Goal: Task Accomplishment & Management: Use online tool/utility

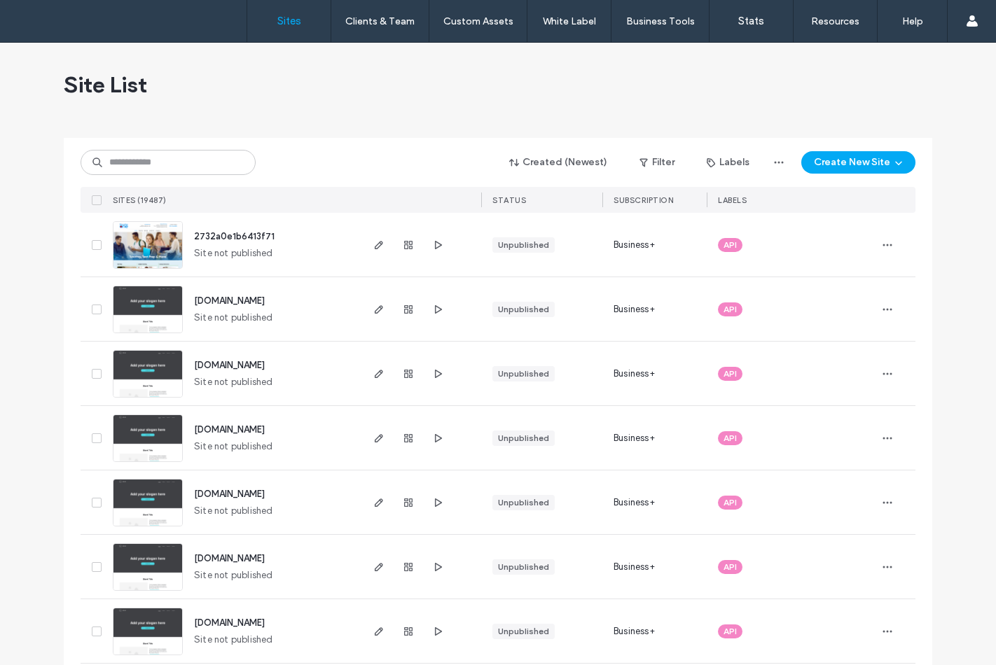
click at [166, 150] on input at bounding box center [168, 162] width 175 height 25
type input "********"
click at [117, 164] on input at bounding box center [168, 162] width 175 height 25
type input "********"
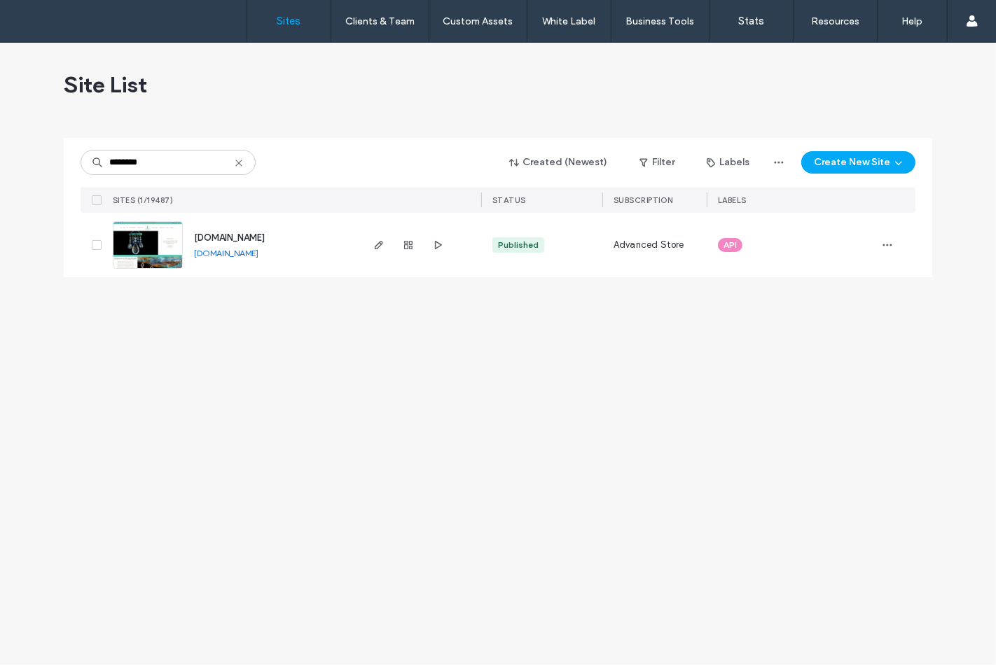
click at [170, 254] on img at bounding box center [147, 269] width 69 height 95
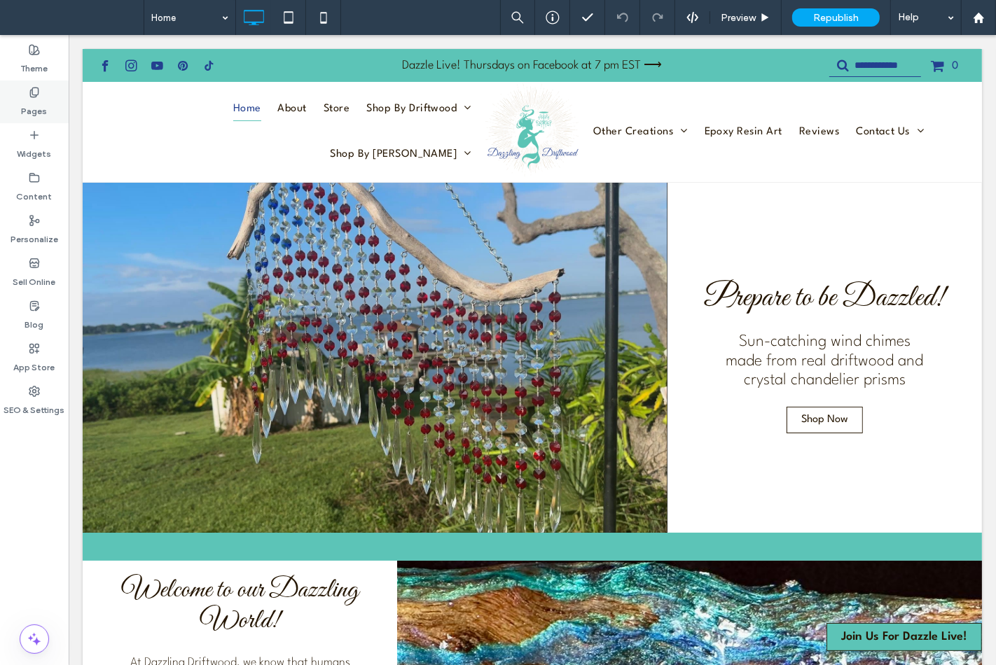
click at [40, 106] on label "Pages" at bounding box center [35, 108] width 26 height 20
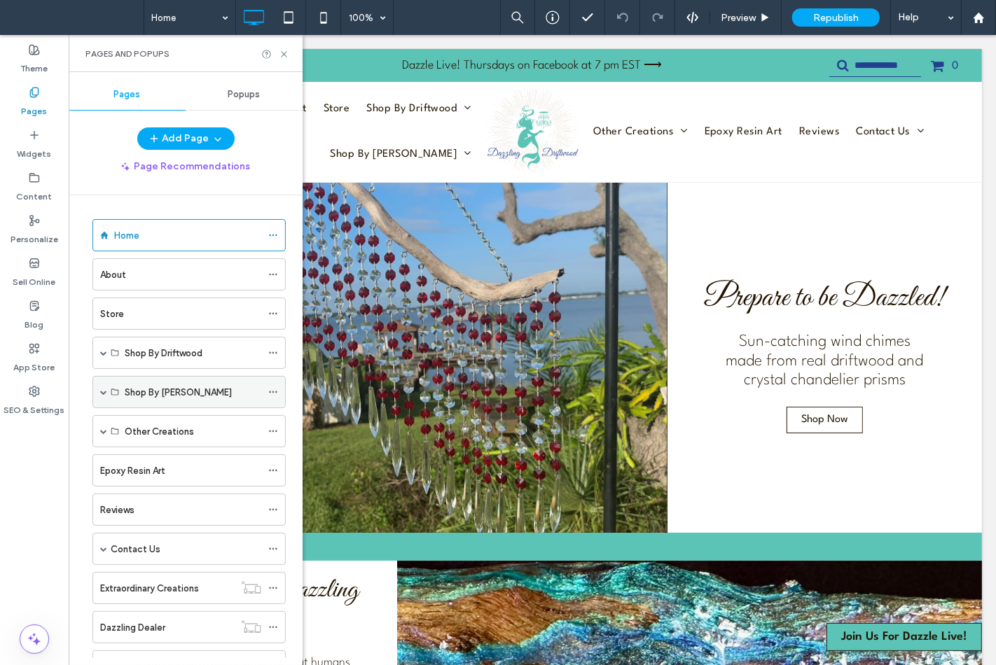
click at [102, 394] on span at bounding box center [103, 392] width 7 height 7
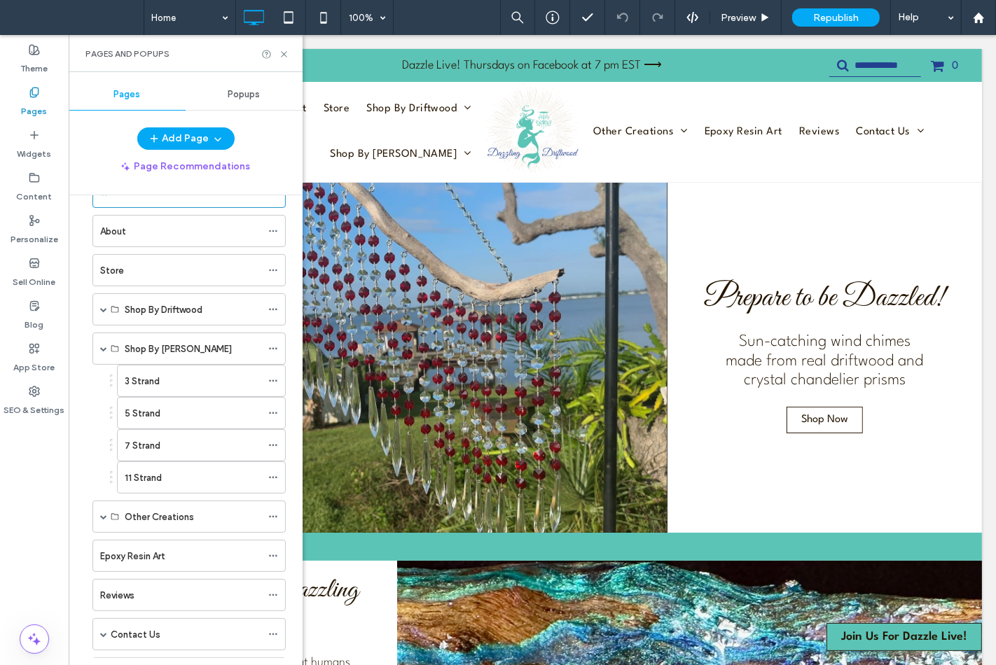
scroll to position [78, 0]
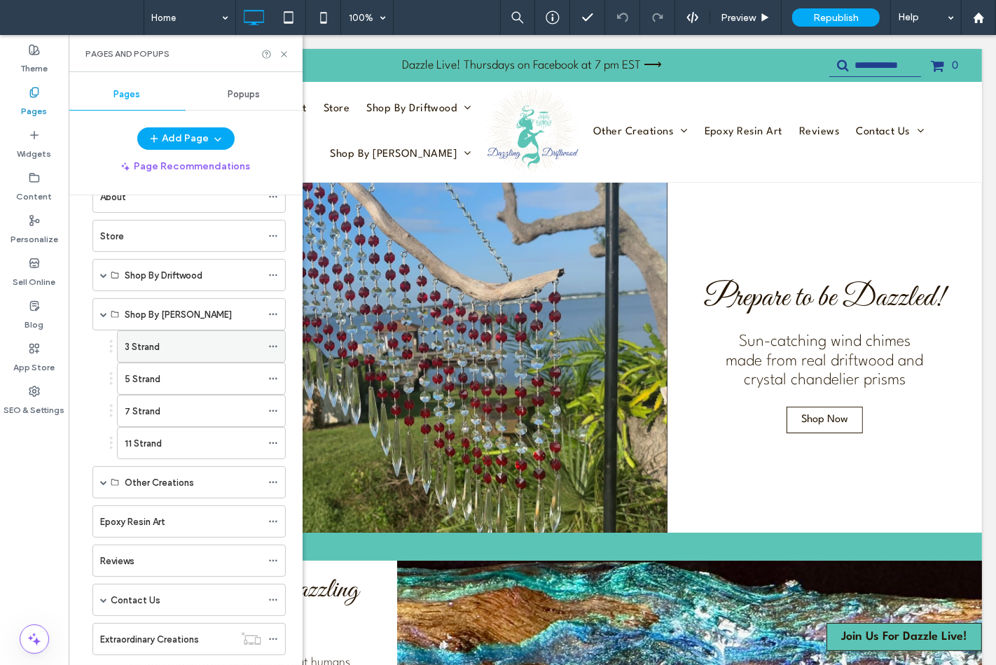
click at [172, 352] on div "3 Strand" at bounding box center [193, 347] width 137 height 15
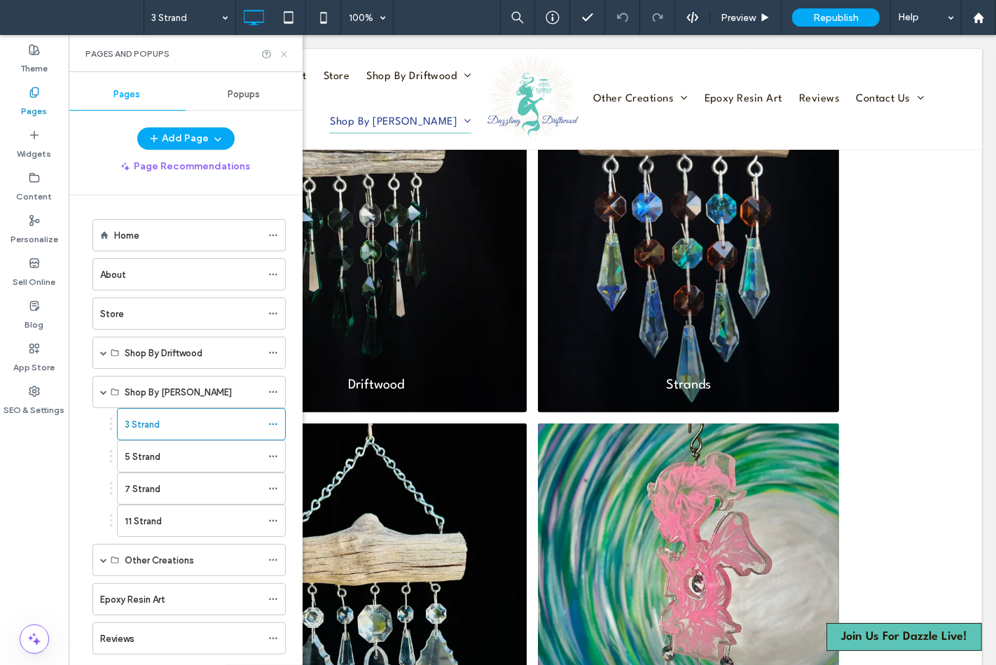
click at [289, 58] on icon at bounding box center [284, 54] width 11 height 11
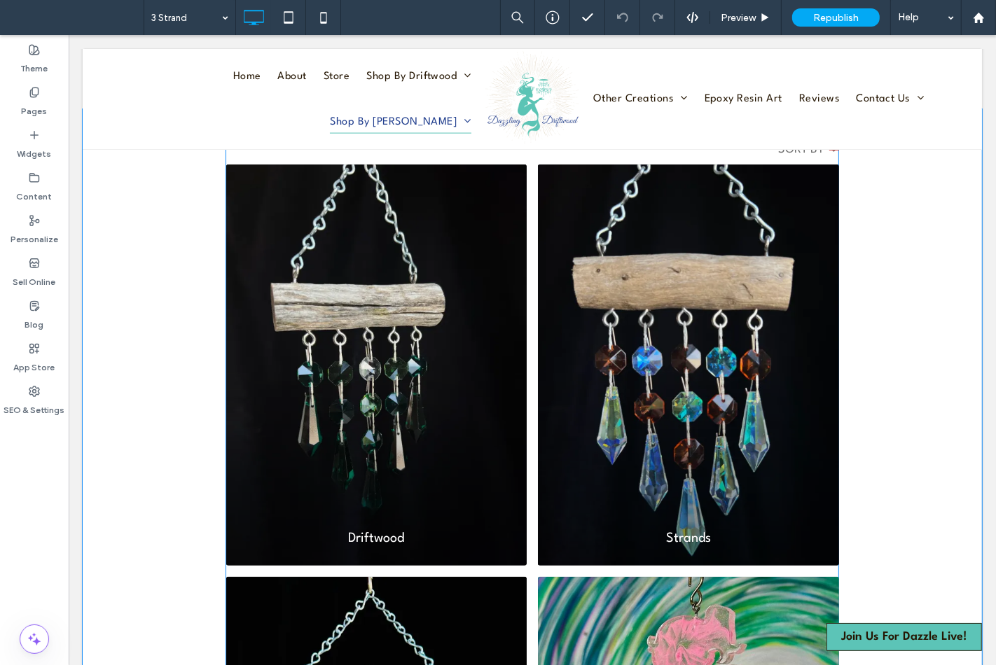
scroll to position [544, 0]
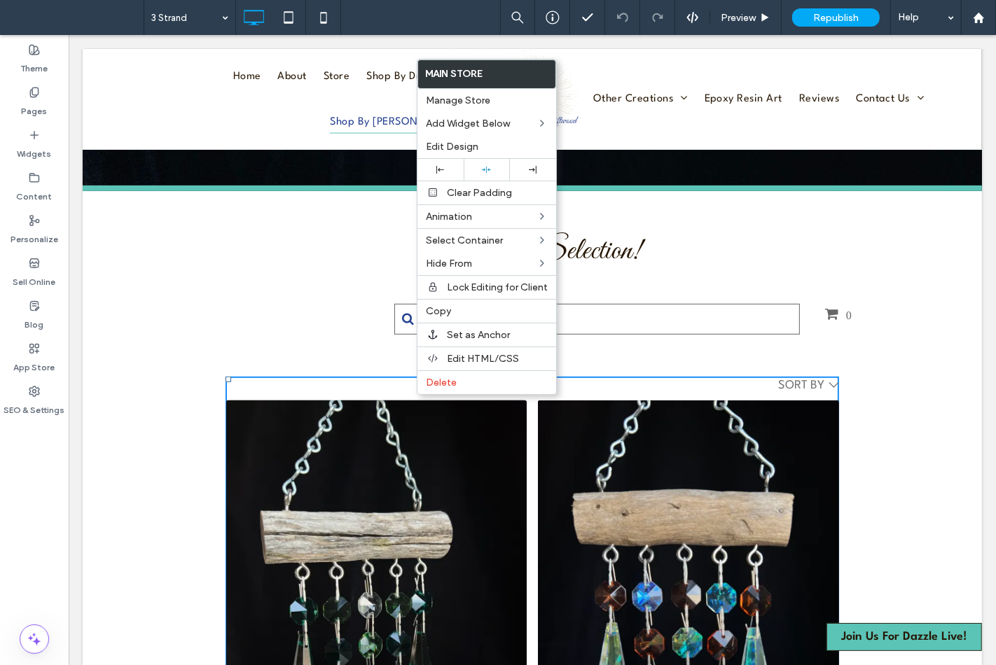
click at [305, 420] on div "Driftwood" at bounding box center [376, 601] width 301 height 401
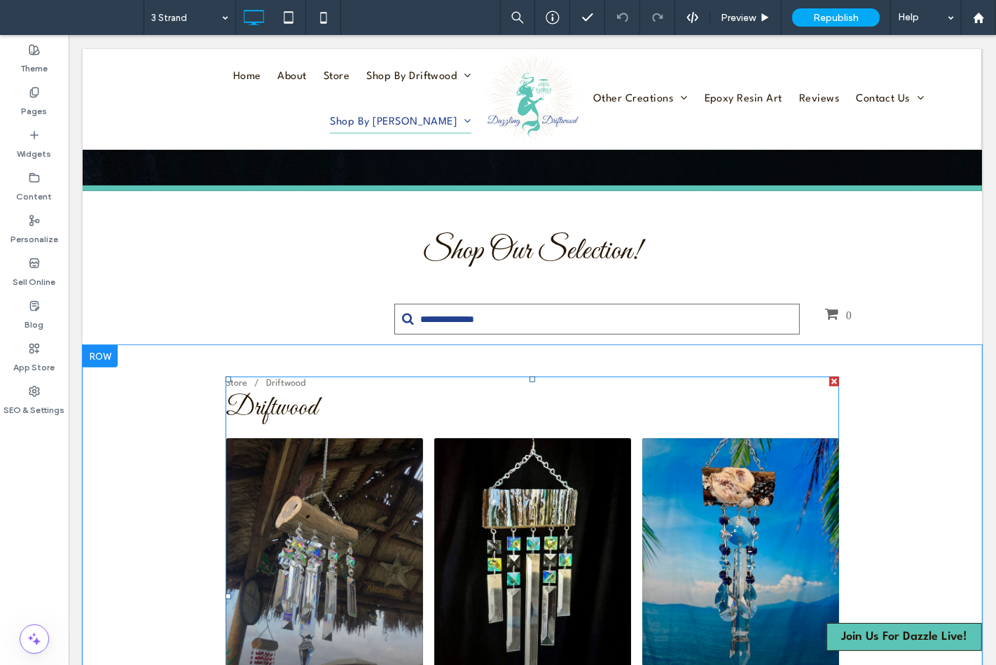
click at [304, 412] on span at bounding box center [532, 597] width 614 height 440
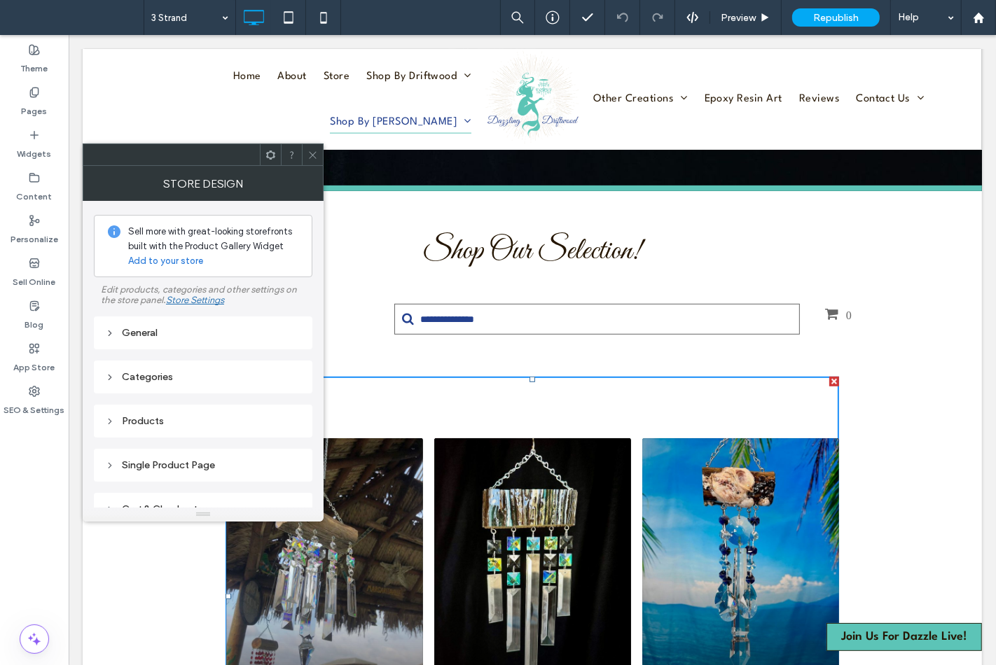
click at [127, 373] on div "Categories" at bounding box center [203, 377] width 196 height 12
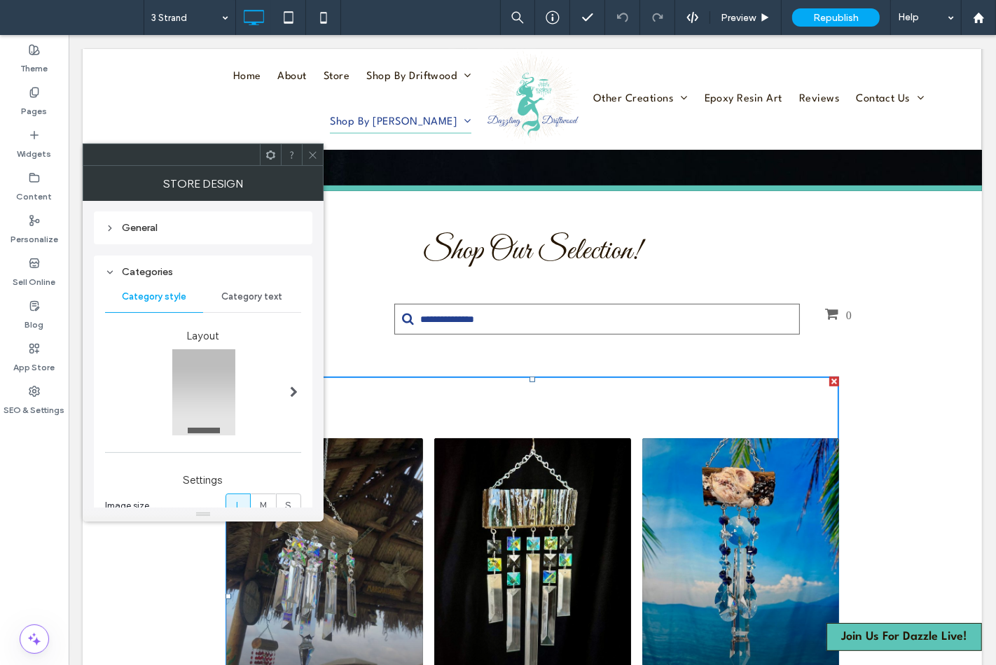
scroll to position [78, 0]
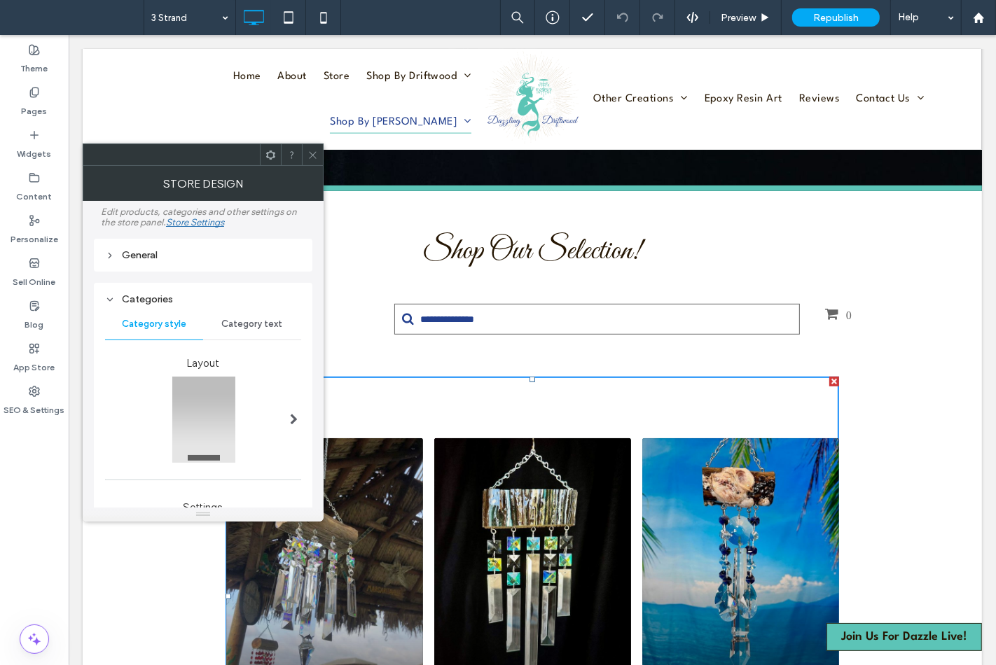
click at [308, 152] on icon at bounding box center [313, 155] width 11 height 11
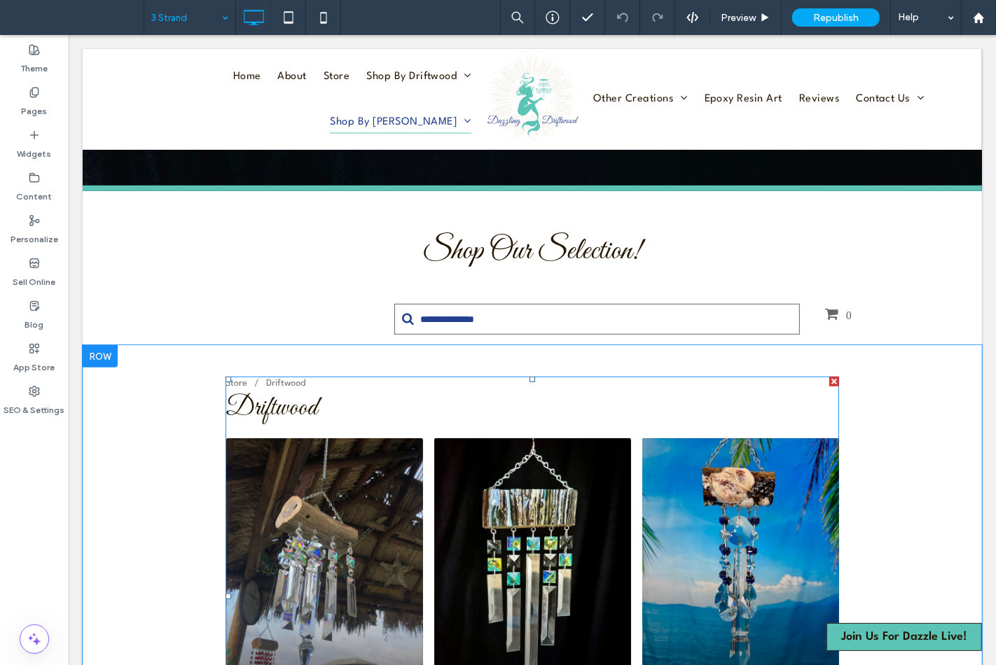
drag, startPoint x: 177, startPoint y: 15, endPoint x: 179, endPoint y: 31, distance: 16.2
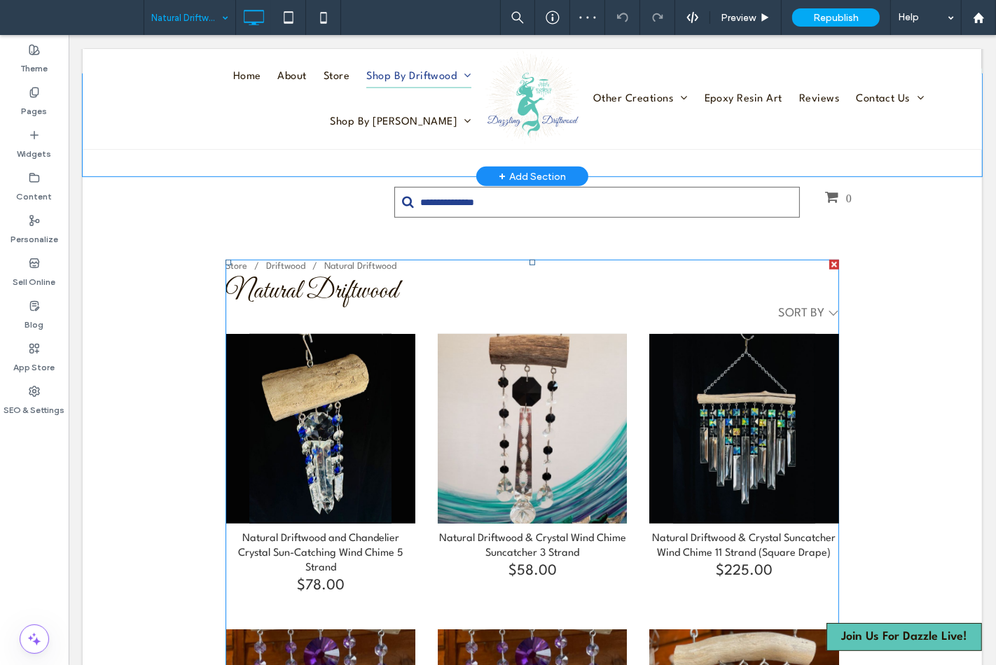
scroll to position [622, 0]
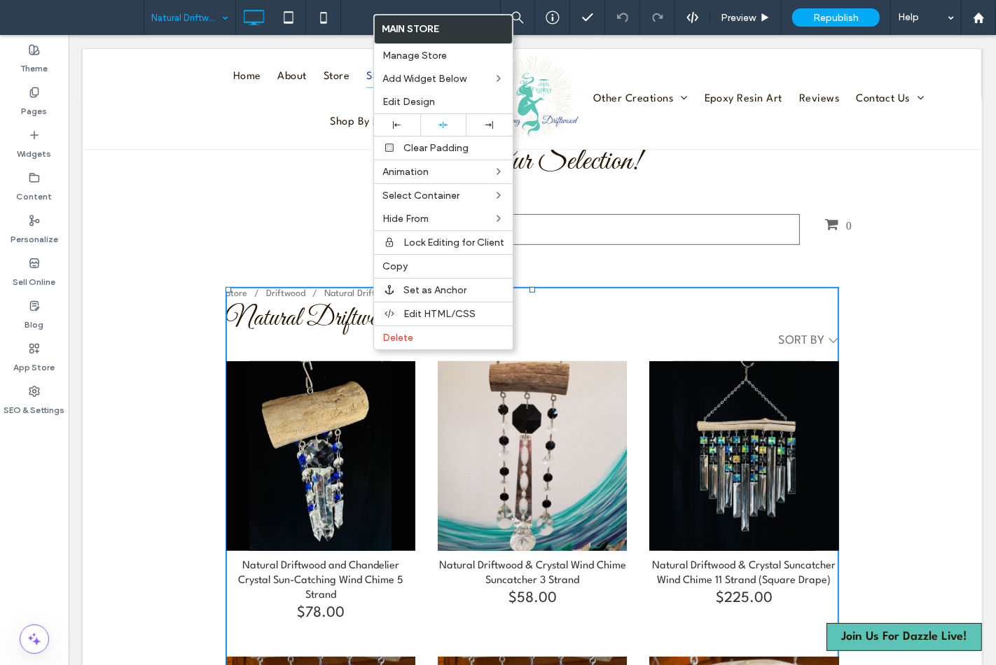
drag, startPoint x: 396, startPoint y: 256, endPoint x: 373, endPoint y: 207, distance: 54.5
click at [397, 254] on div "Copy" at bounding box center [443, 266] width 139 height 24
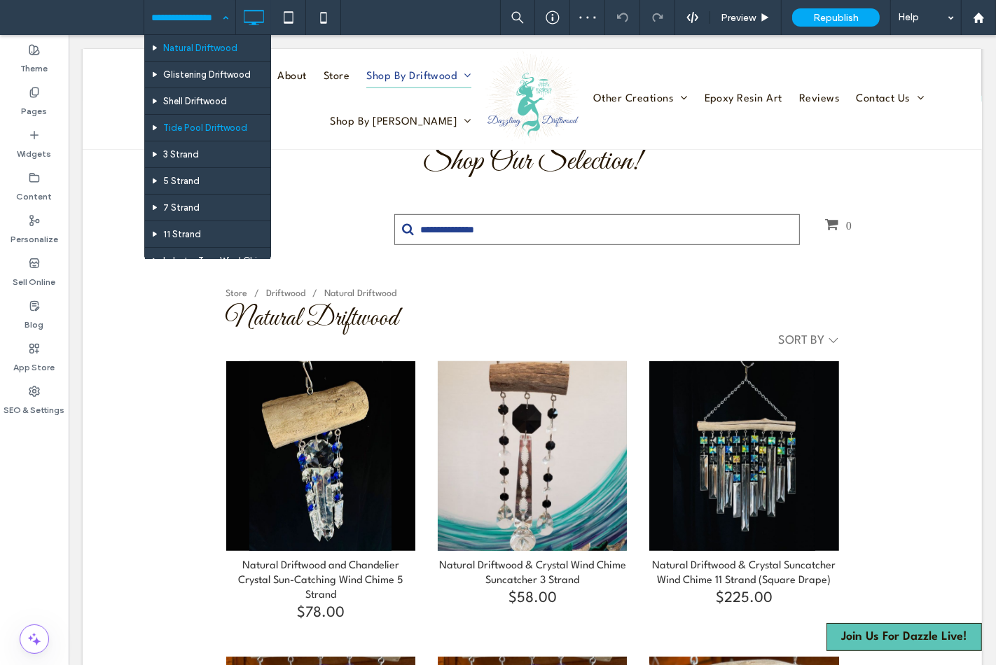
scroll to position [156, 0]
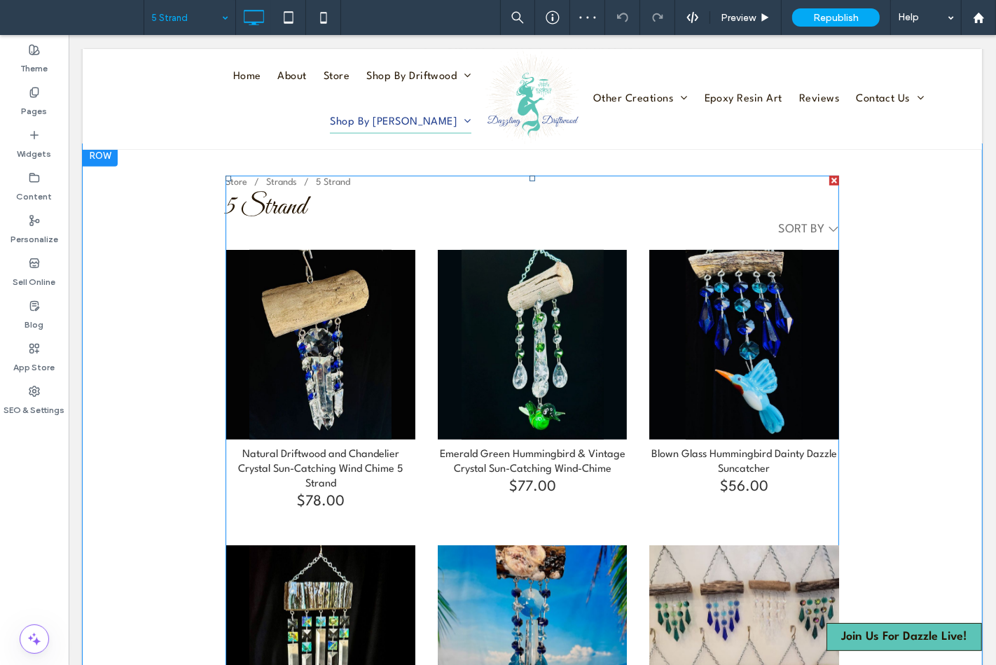
scroll to position [622, 0]
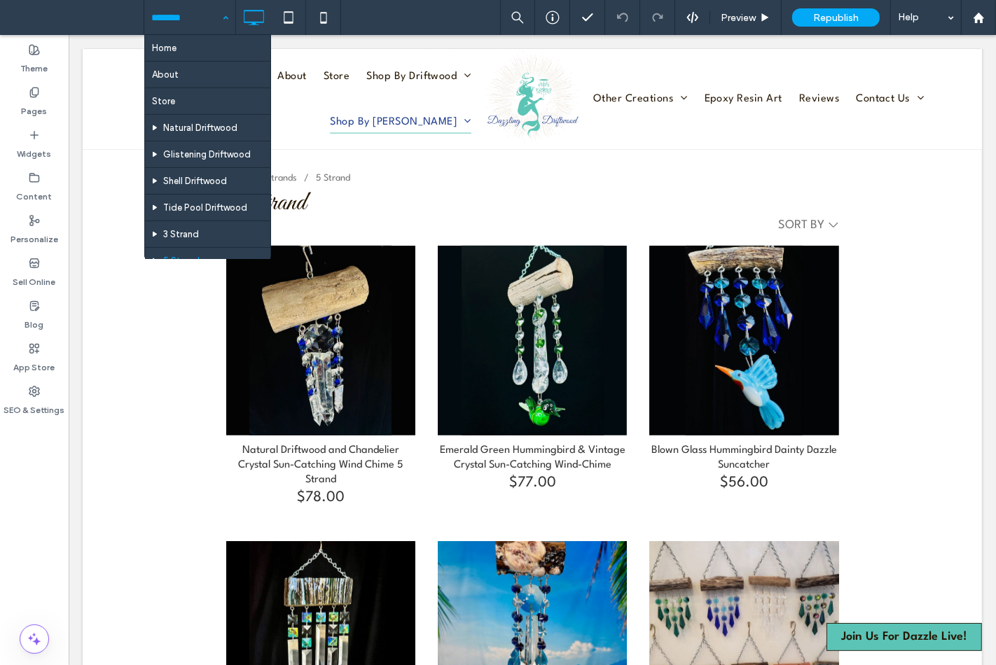
click at [179, 14] on input at bounding box center [186, 17] width 70 height 35
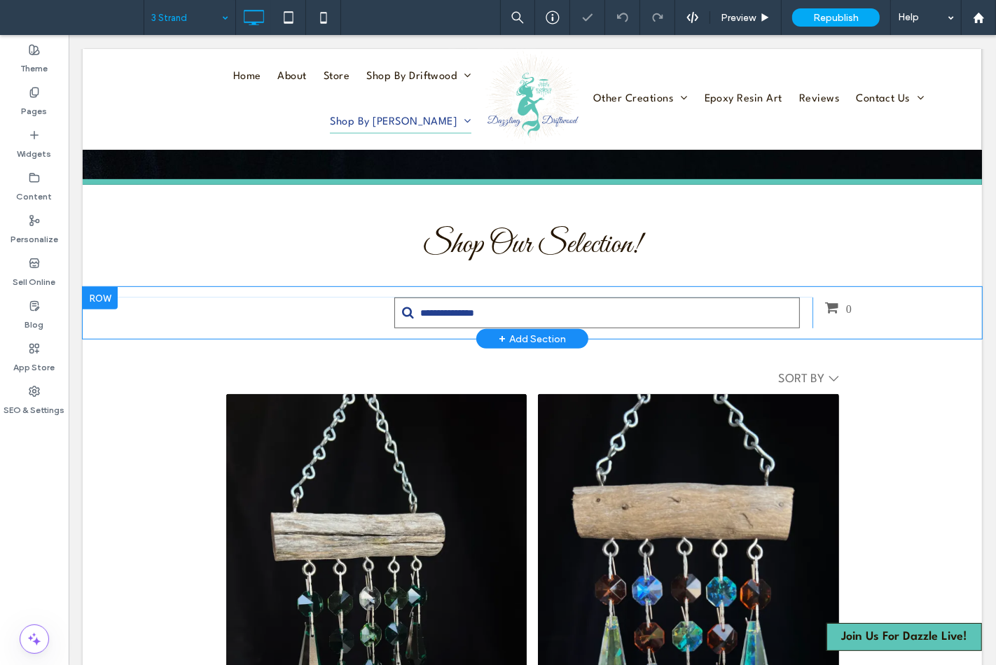
scroll to position [544, 0]
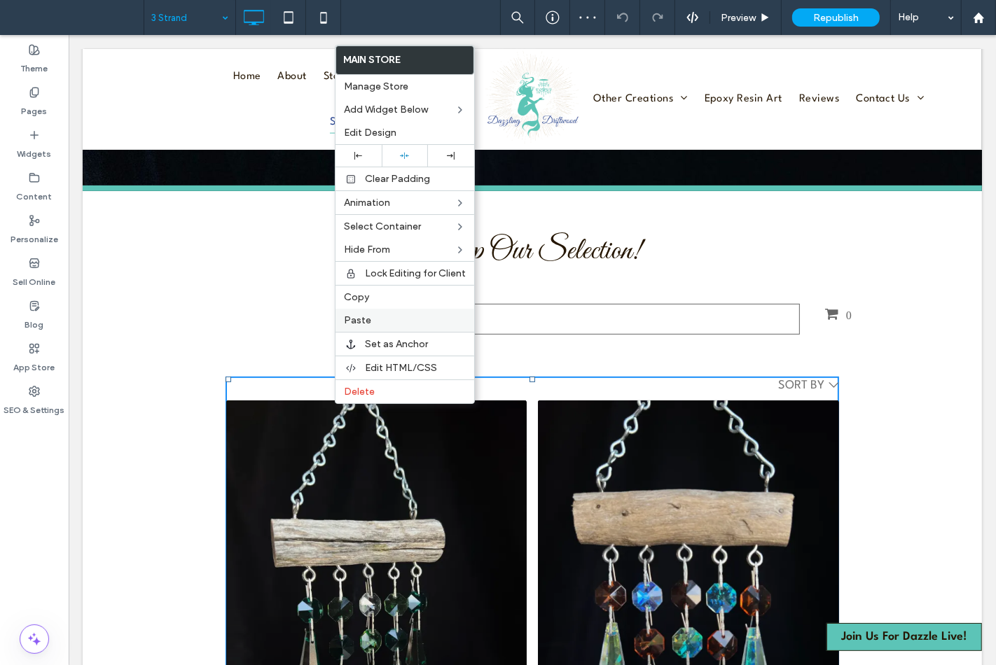
click at [361, 318] on span "Paste" at bounding box center [357, 321] width 27 height 12
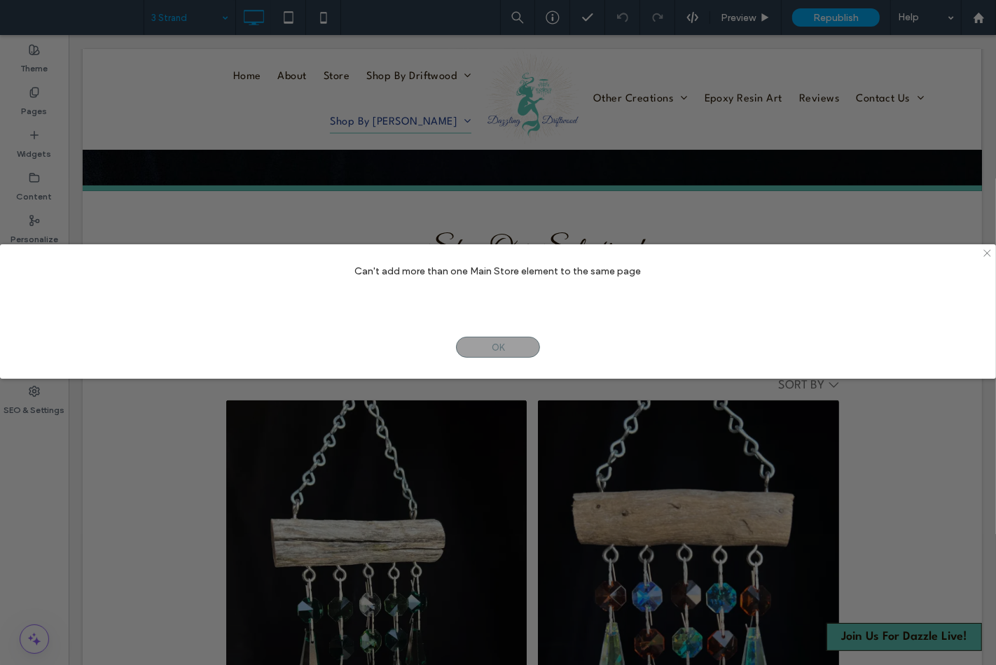
click at [992, 256] on icon at bounding box center [987, 253] width 11 height 11
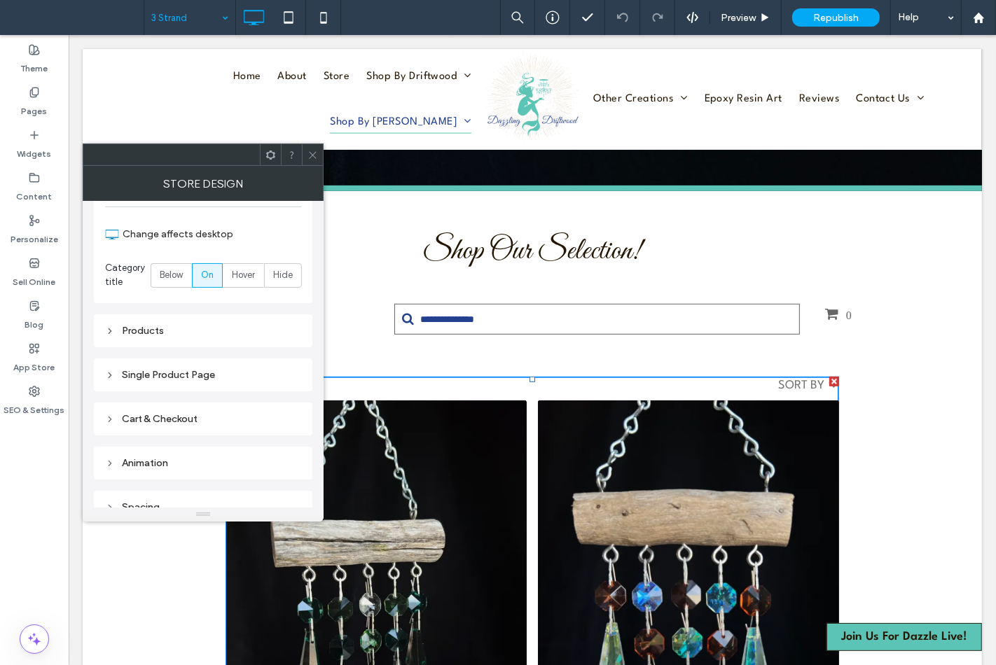
click at [199, 335] on div "Products" at bounding box center [203, 331] width 196 height 12
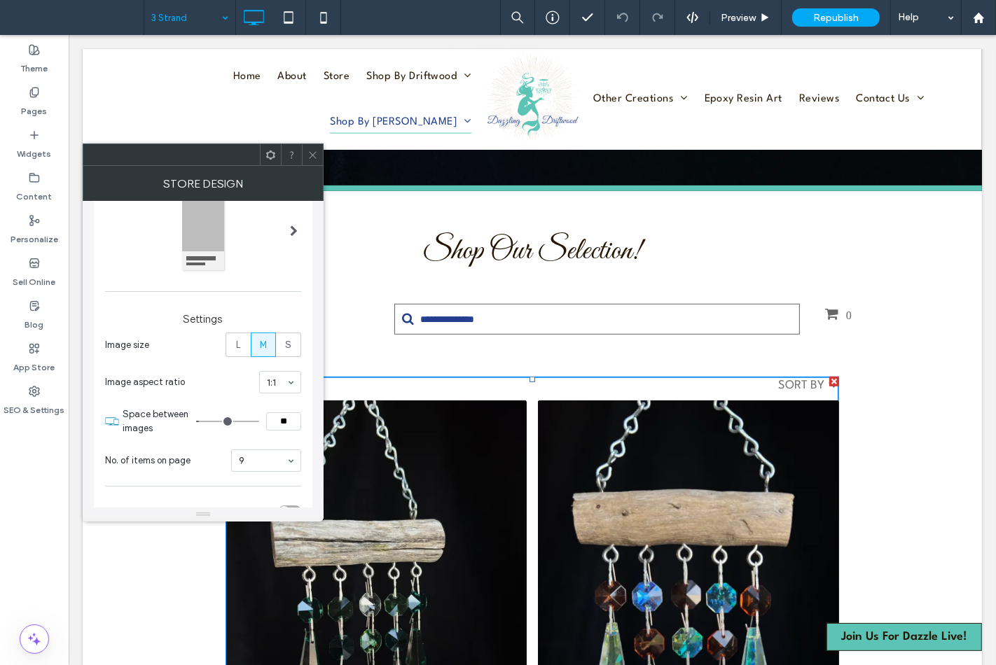
scroll to position [339, 0]
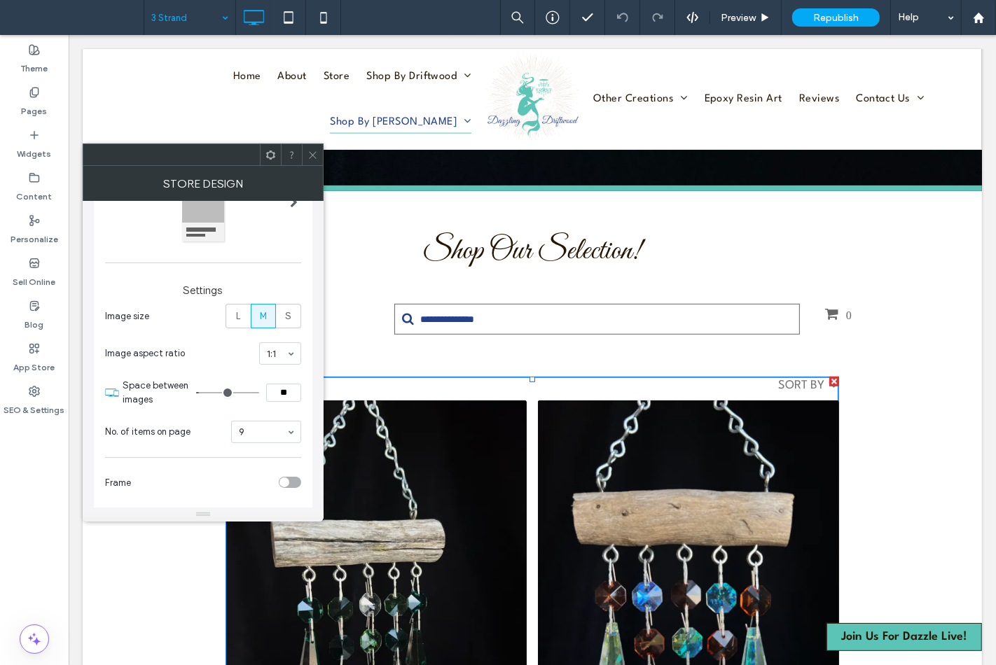
click at [312, 156] on icon at bounding box center [313, 155] width 11 height 11
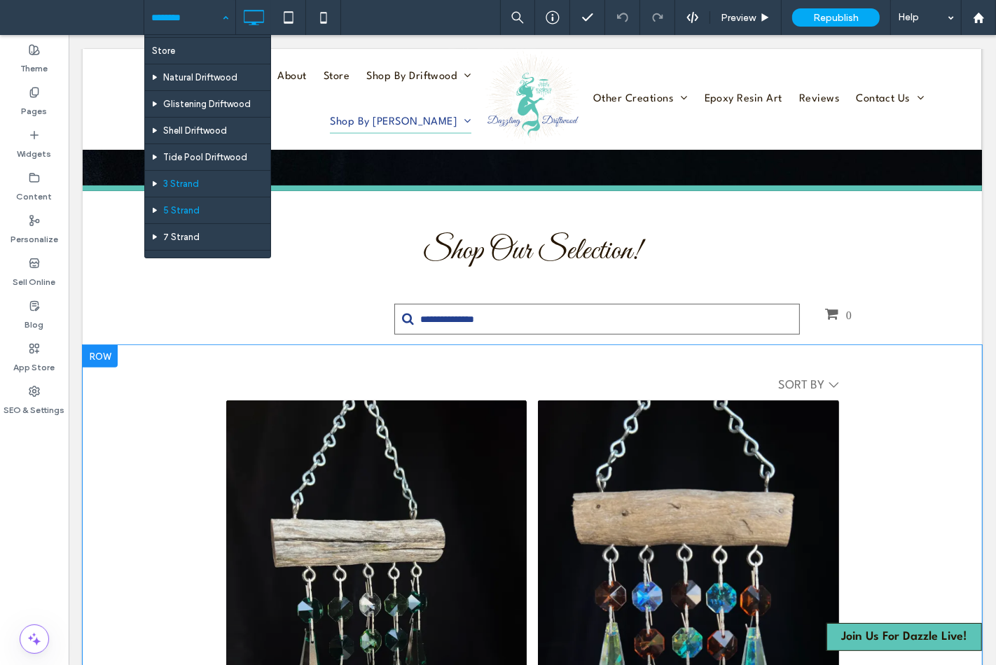
scroll to position [78, 0]
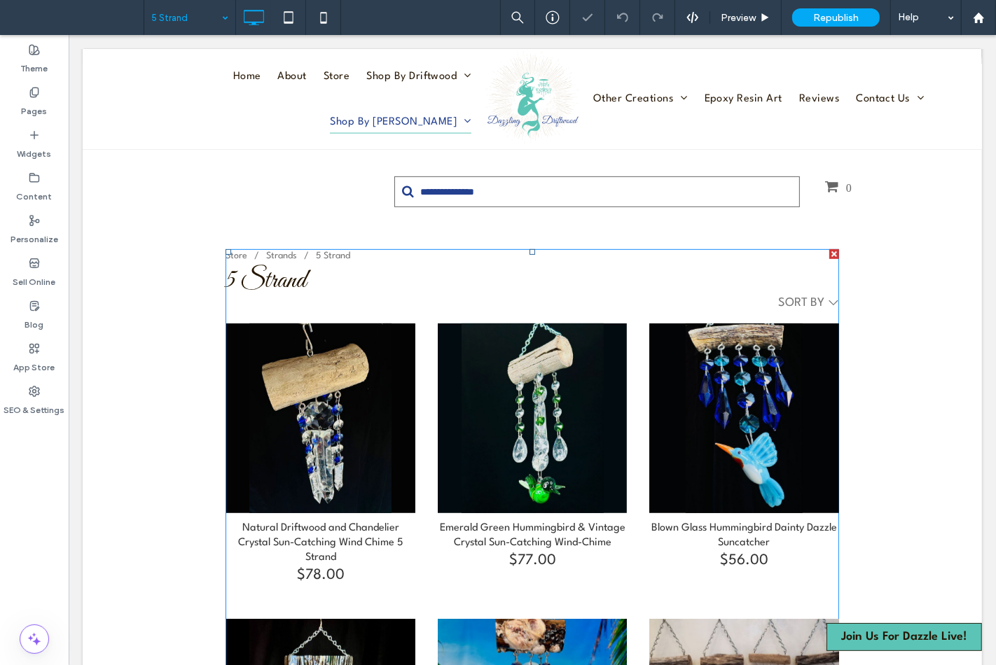
scroll to position [622, 0]
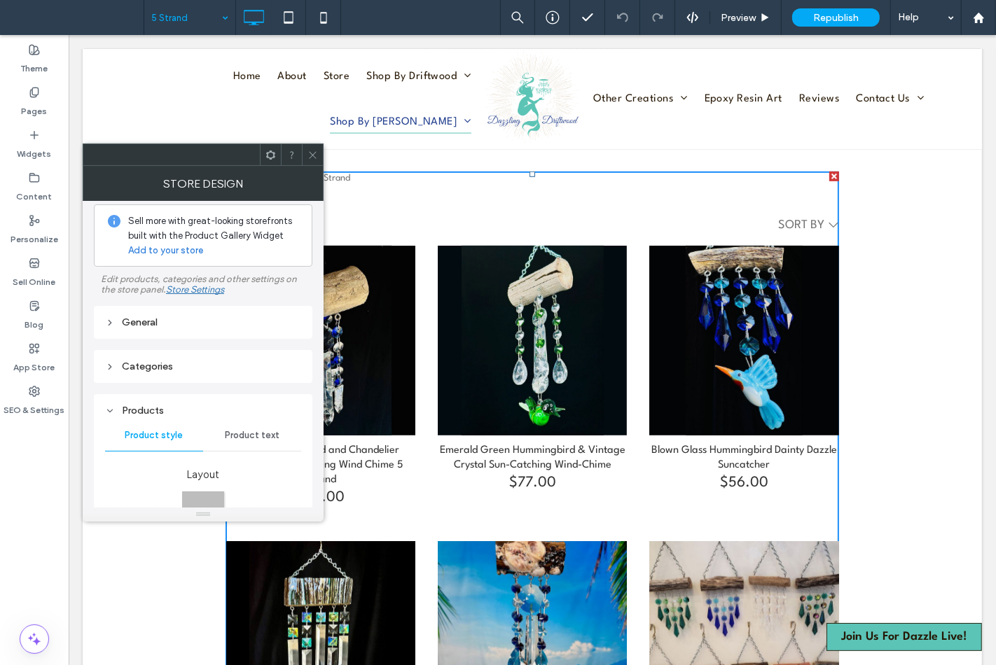
scroll to position [0, 0]
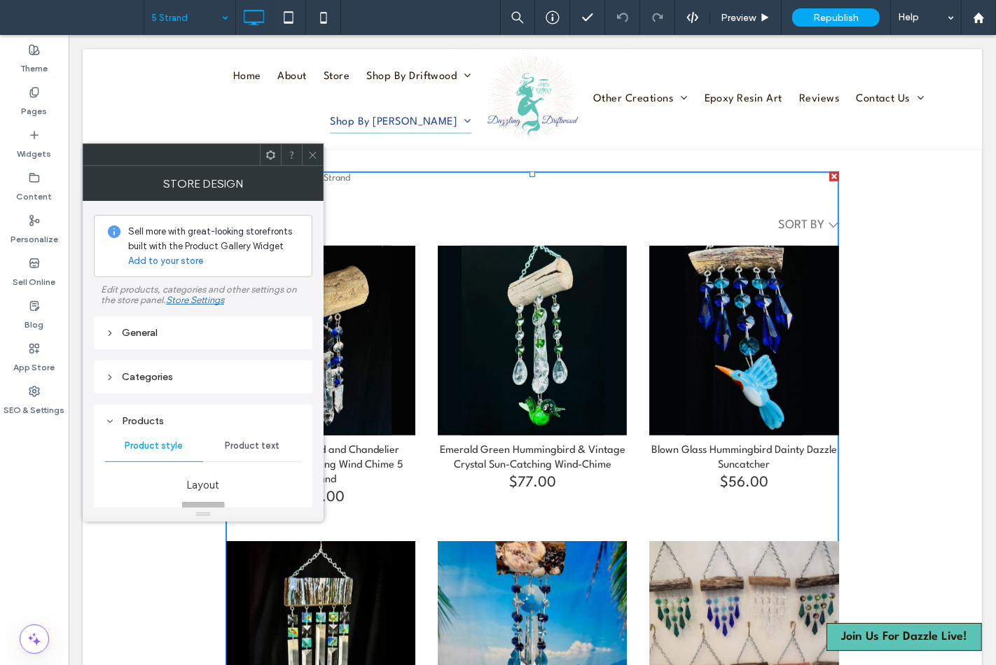
click at [312, 158] on icon at bounding box center [313, 155] width 11 height 11
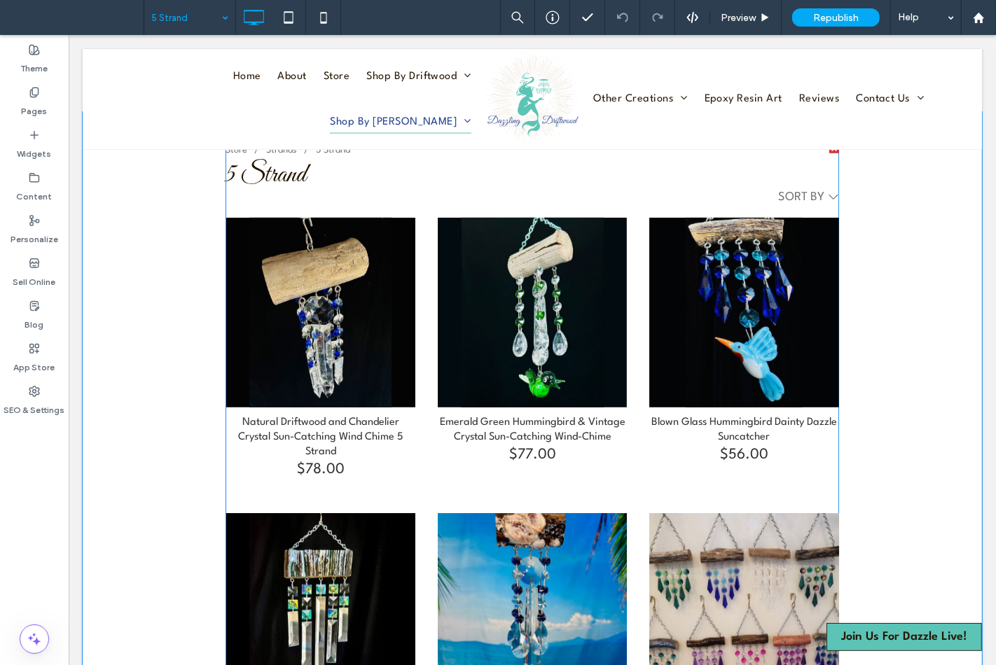
scroll to position [700, 0]
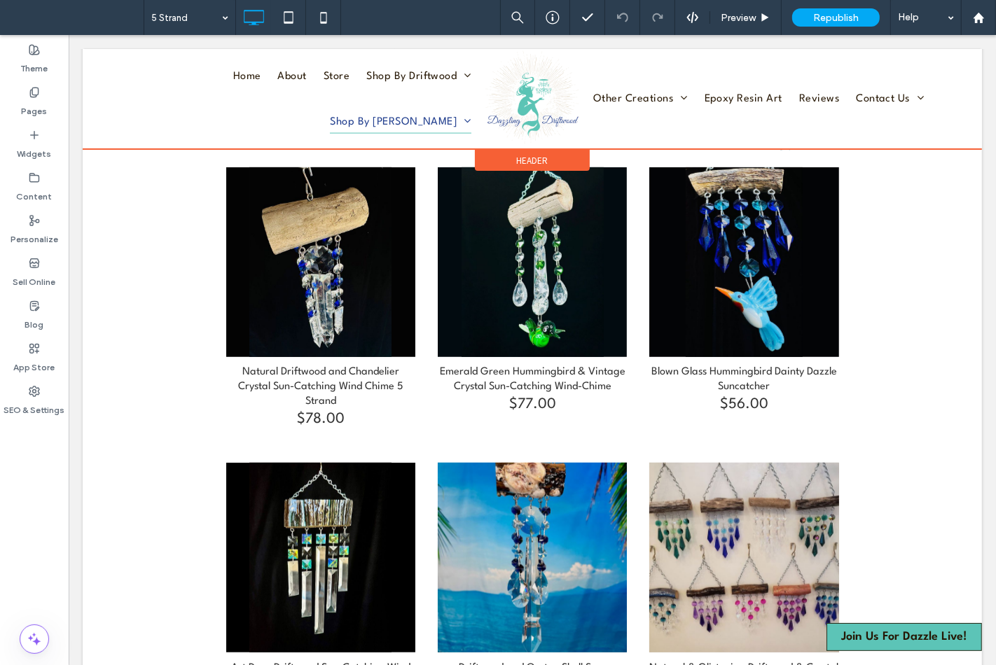
click at [317, 91] on div at bounding box center [531, 99] width 899 height 100
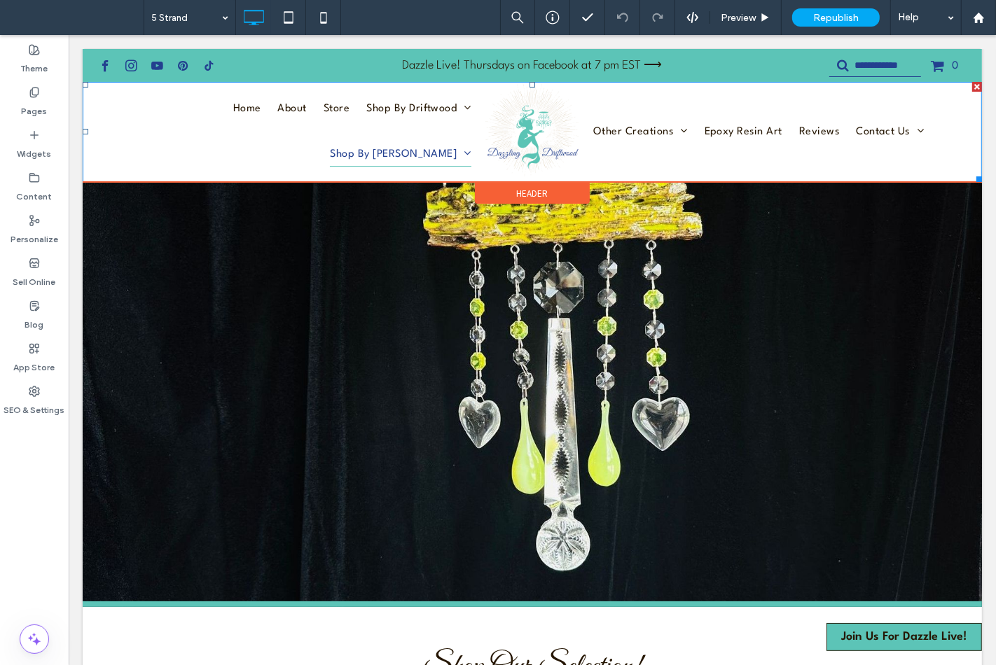
scroll to position [0, 0]
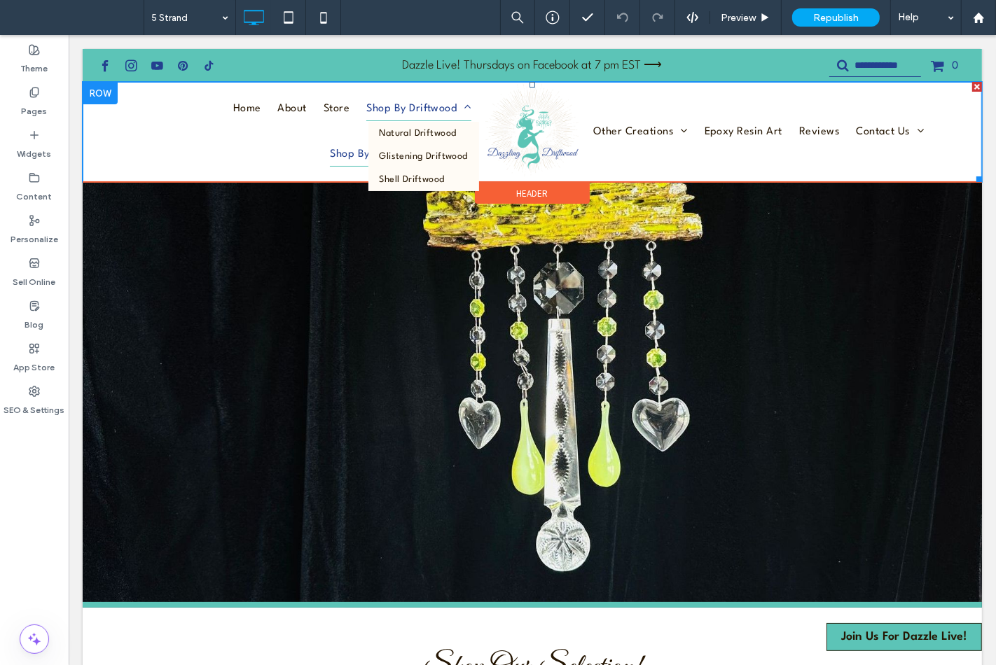
click at [366, 120] on span "Shop By Driftwood" at bounding box center [418, 108] width 105 height 23
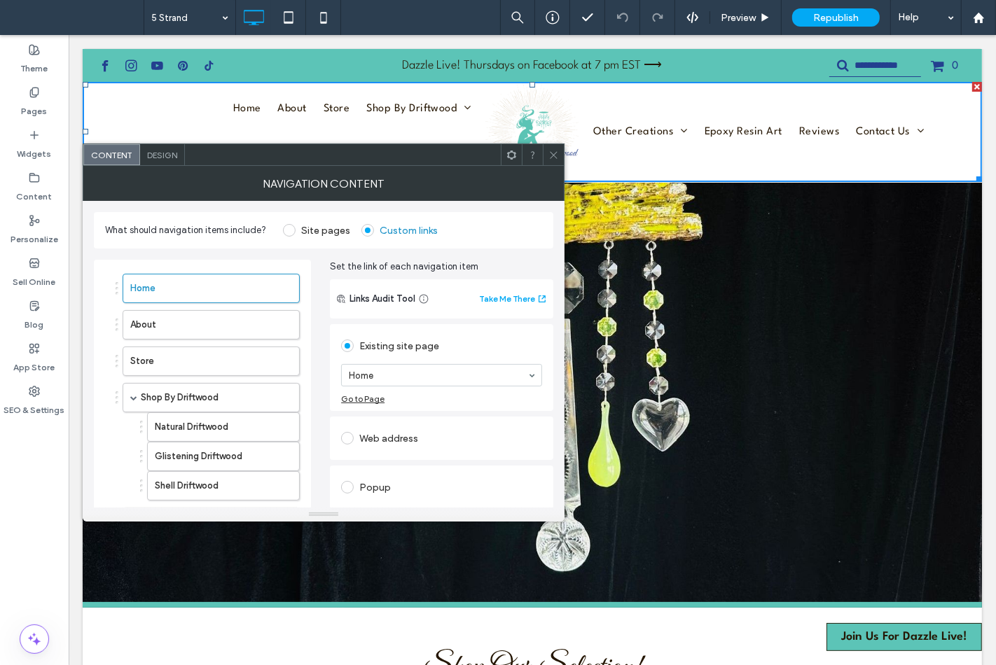
click at [547, 145] on div at bounding box center [553, 154] width 21 height 21
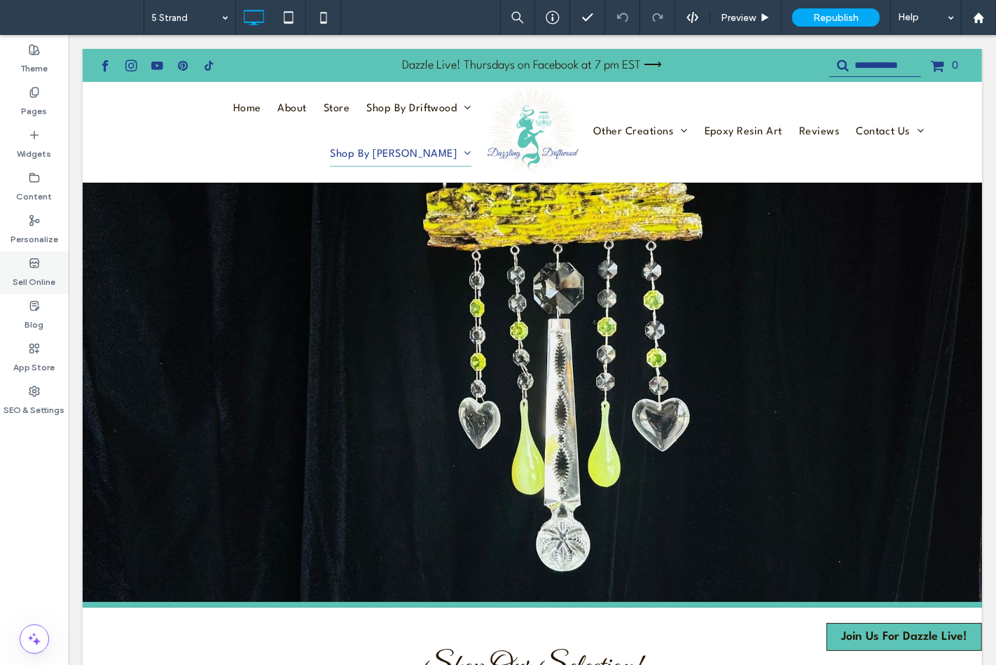
click at [37, 269] on label "Sell Online" at bounding box center [34, 279] width 43 height 20
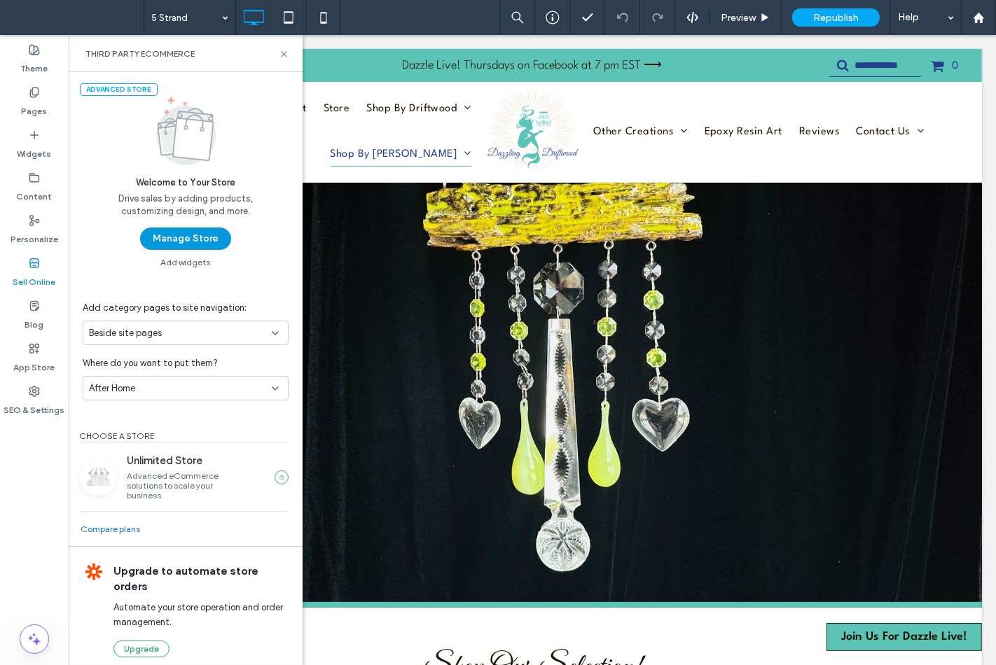
click at [166, 233] on button "Manage Store" at bounding box center [185, 239] width 91 height 22
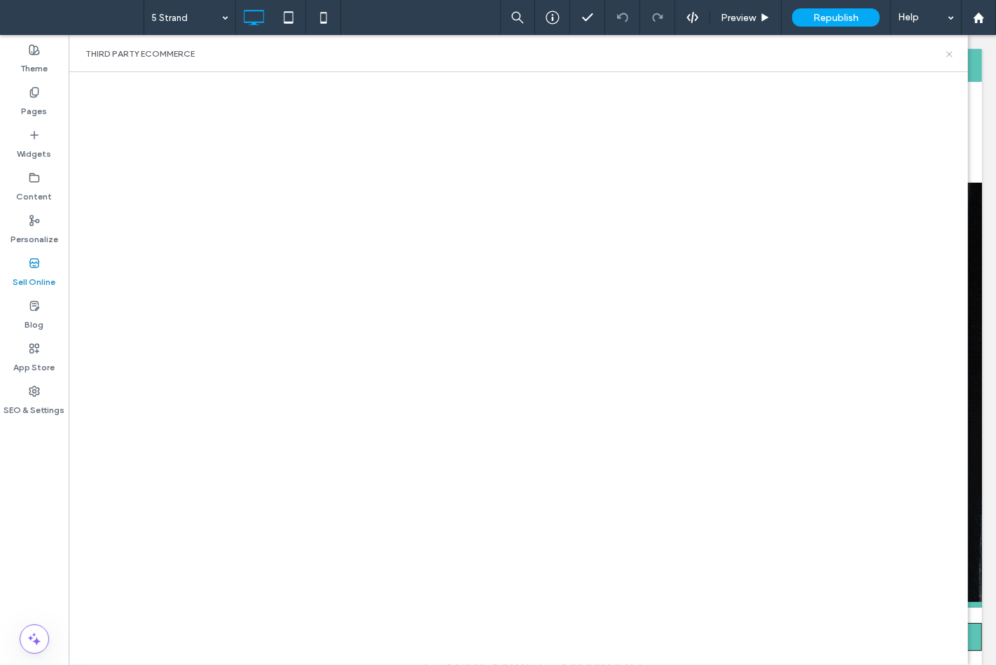
drag, startPoint x: 948, startPoint y: 57, endPoint x: 880, endPoint y: 22, distance: 77.1
click at [948, 57] on icon at bounding box center [949, 54] width 11 height 11
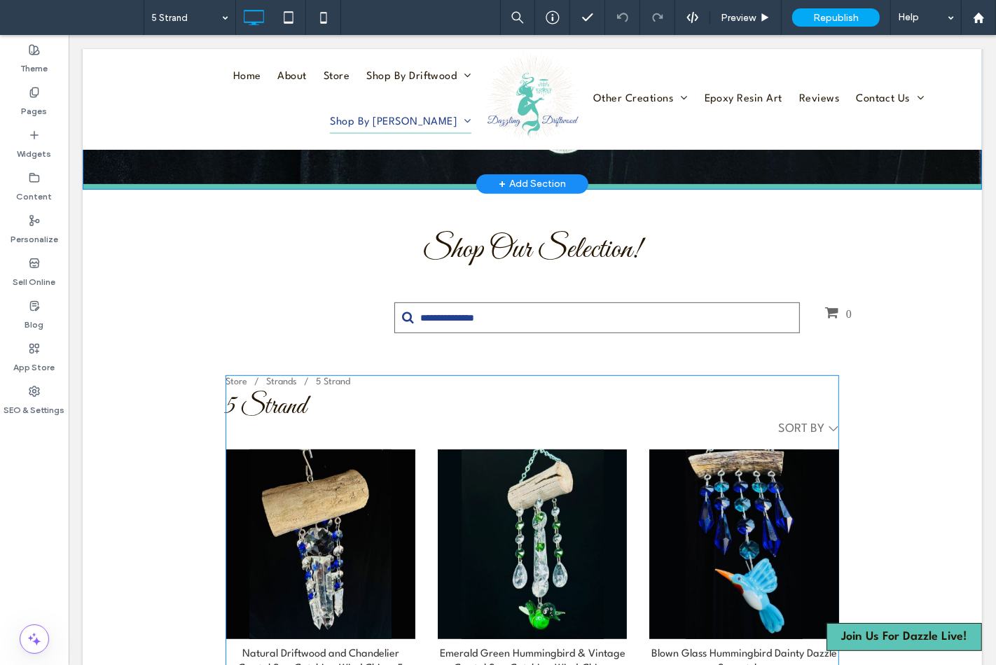
scroll to position [467, 0]
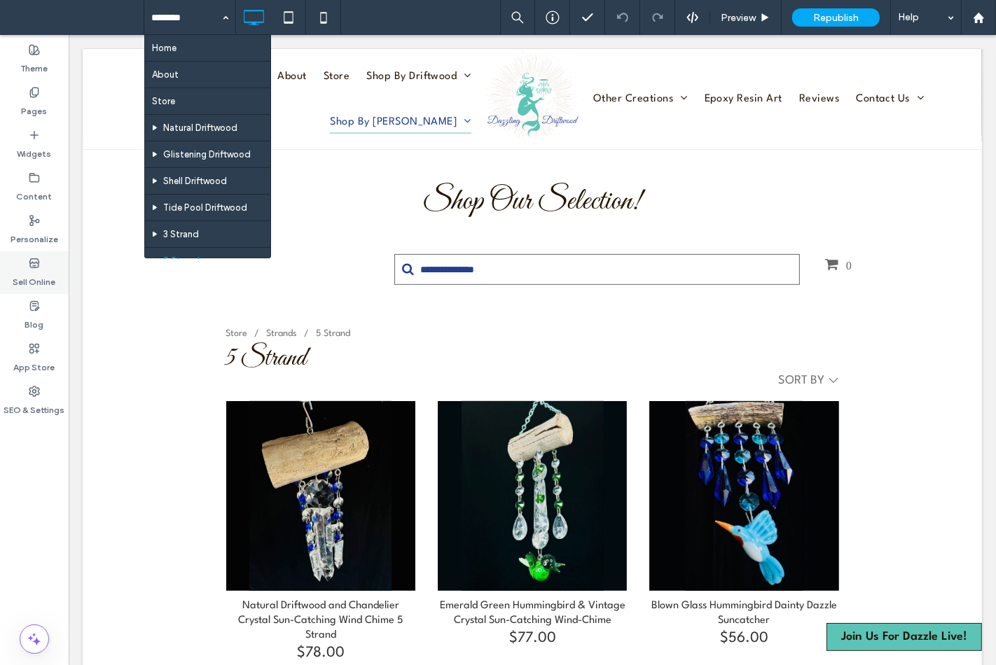
click at [31, 264] on icon at bounding box center [34, 263] width 11 height 11
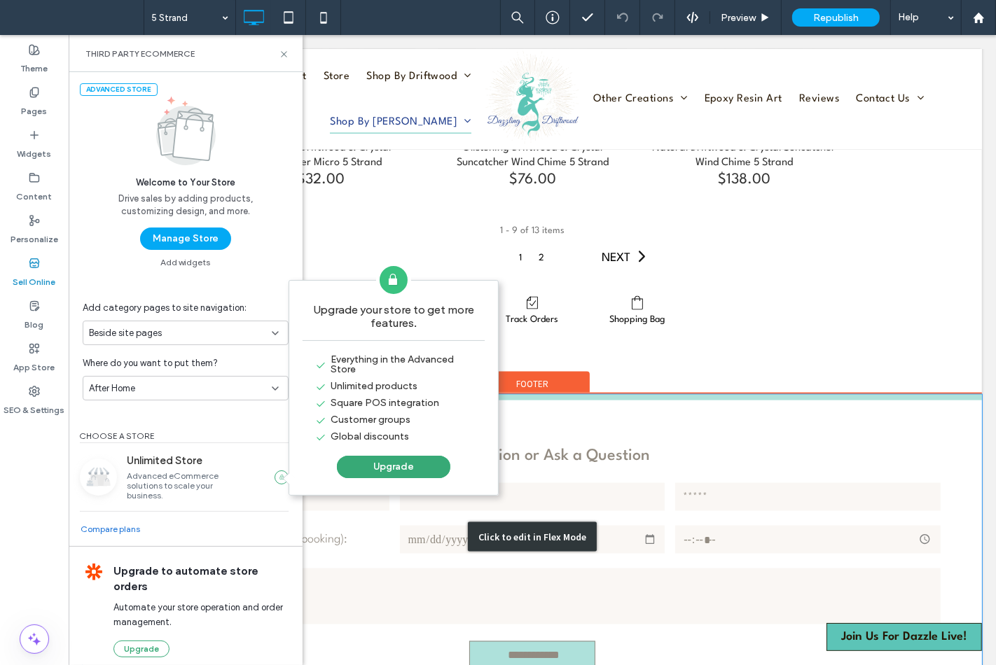
scroll to position [1479, 0]
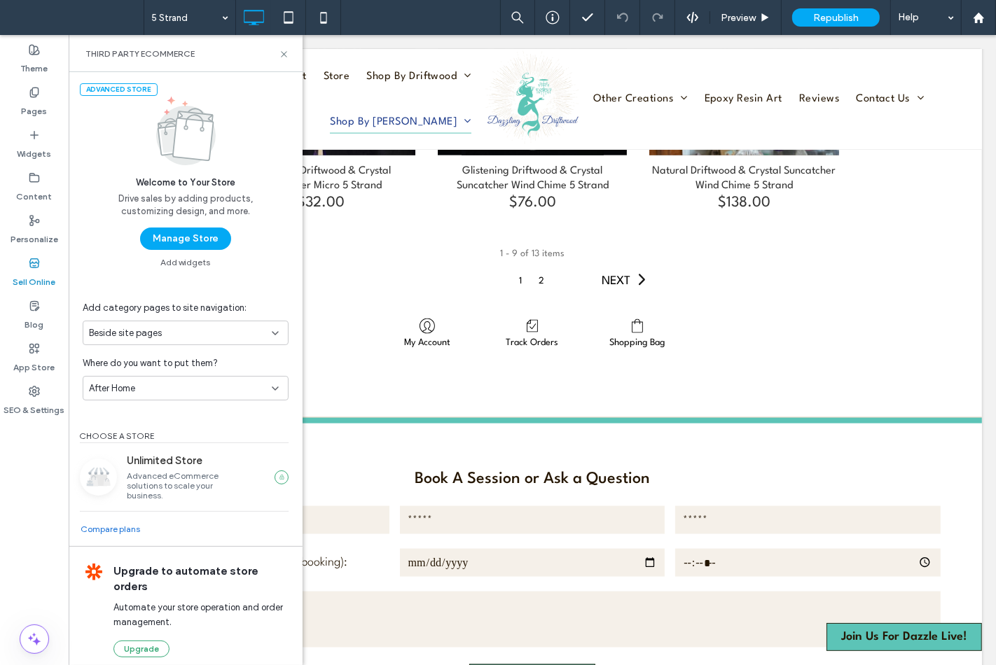
click at [291, 54] on div "Third Party eCommerce" at bounding box center [186, 53] width 234 height 37
click at [971, 29] on div at bounding box center [978, 17] width 35 height 35
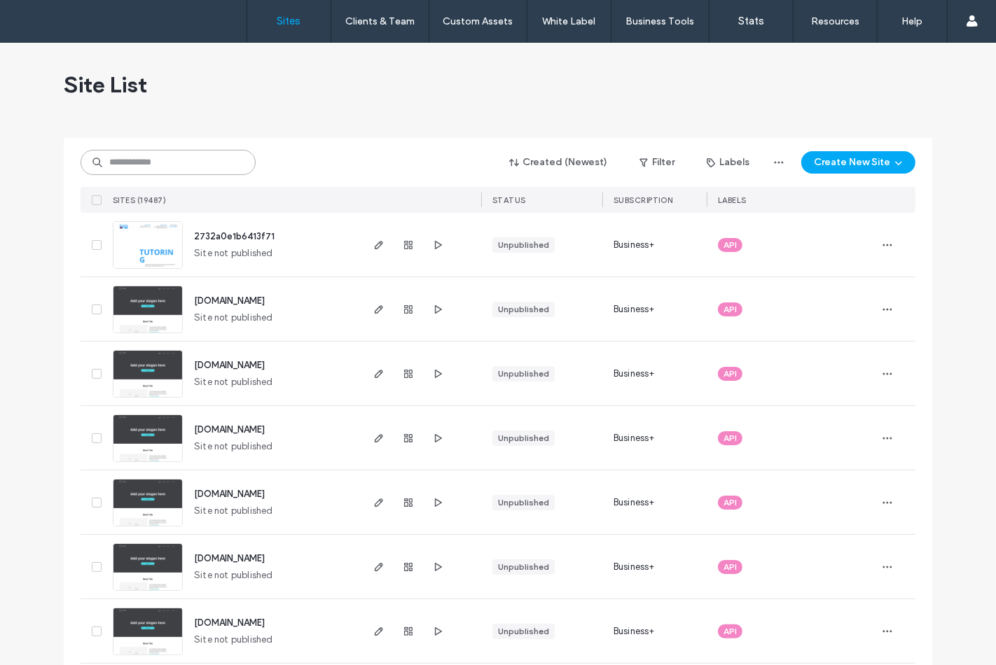
click at [163, 158] on input at bounding box center [168, 162] width 175 height 25
paste input "********"
type input "********"
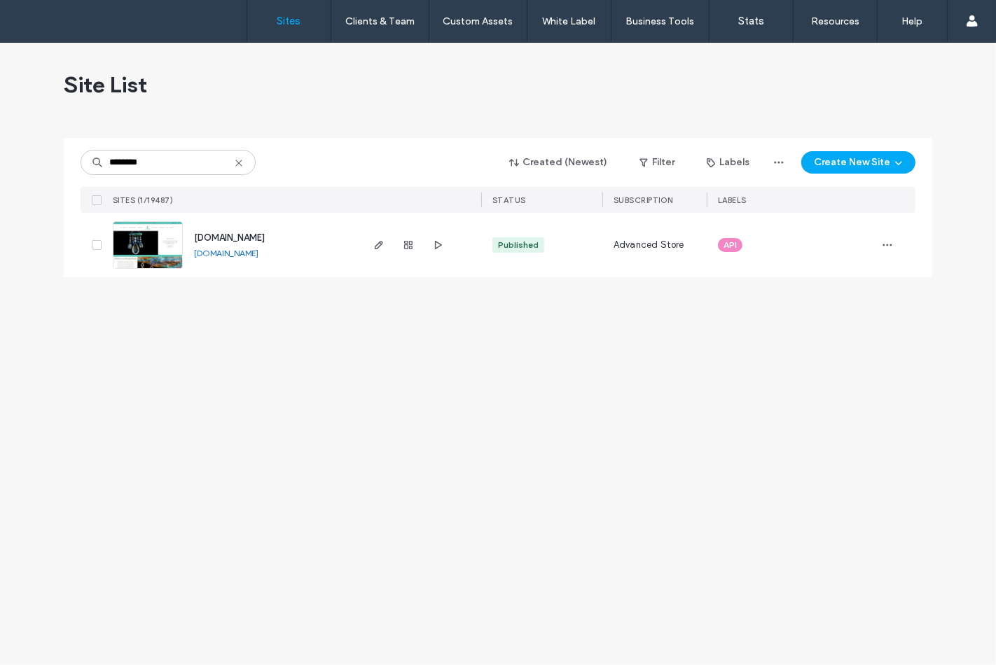
click at [145, 242] on img at bounding box center [147, 269] width 69 height 95
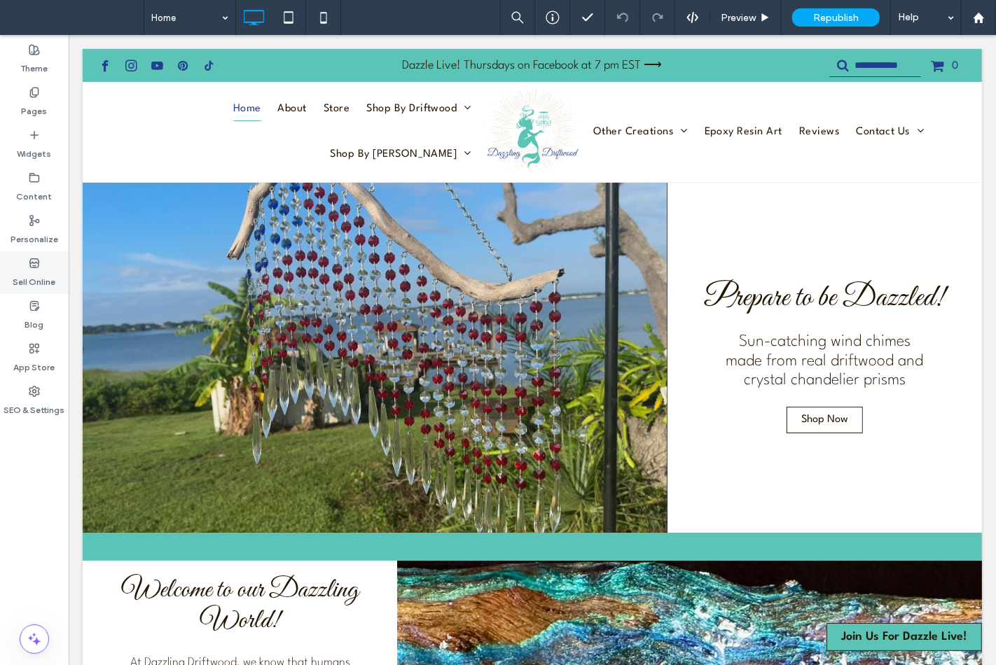
click at [43, 261] on div "Sell Online" at bounding box center [34, 272] width 69 height 43
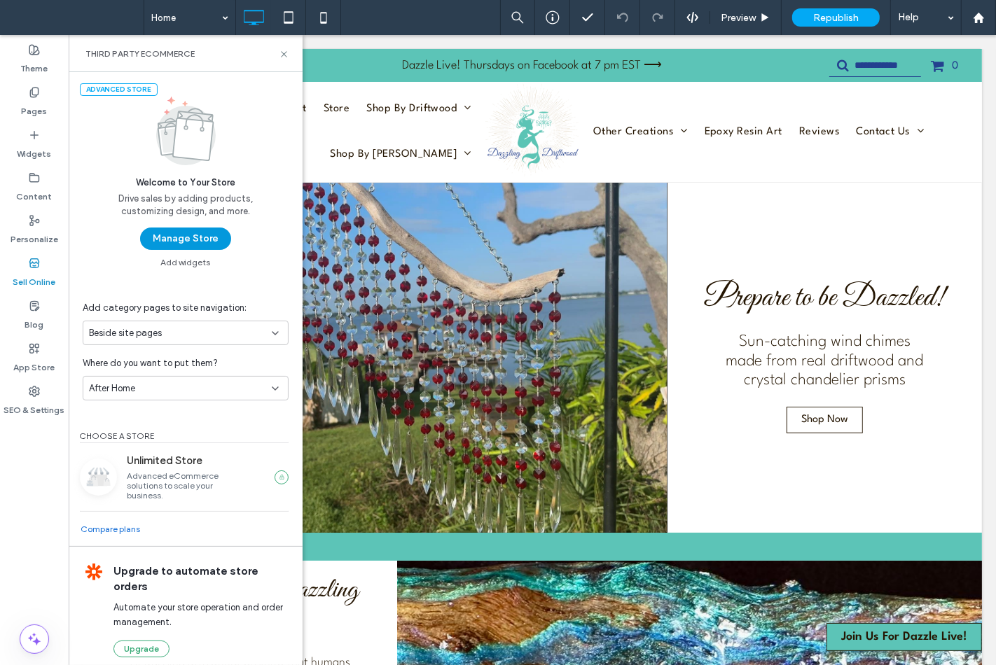
click at [163, 235] on button "Manage Store" at bounding box center [185, 239] width 91 height 22
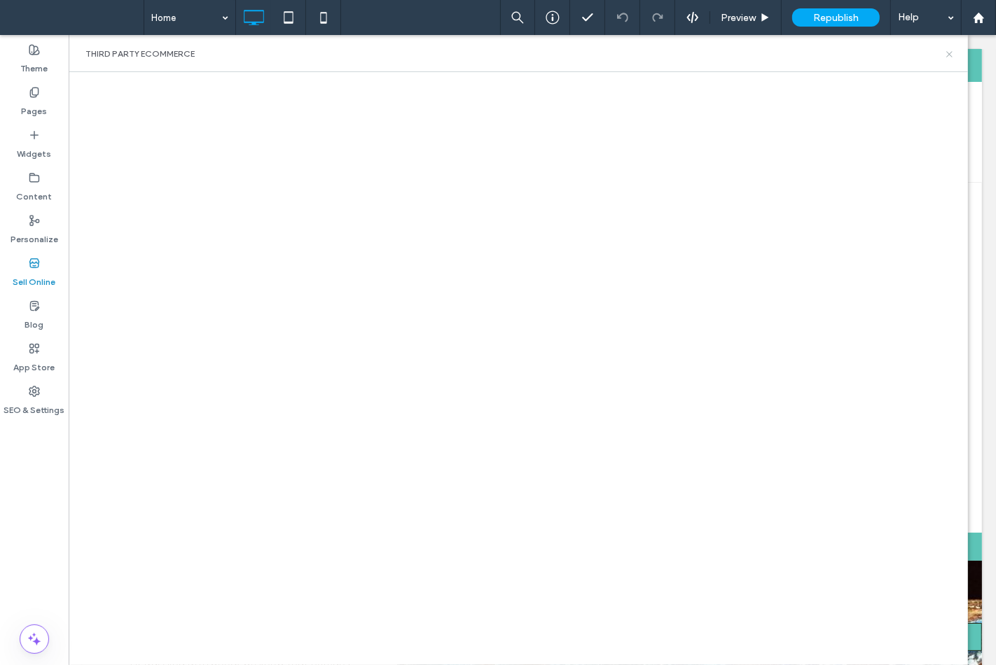
click at [948, 54] on icon at bounding box center [949, 54] width 11 height 11
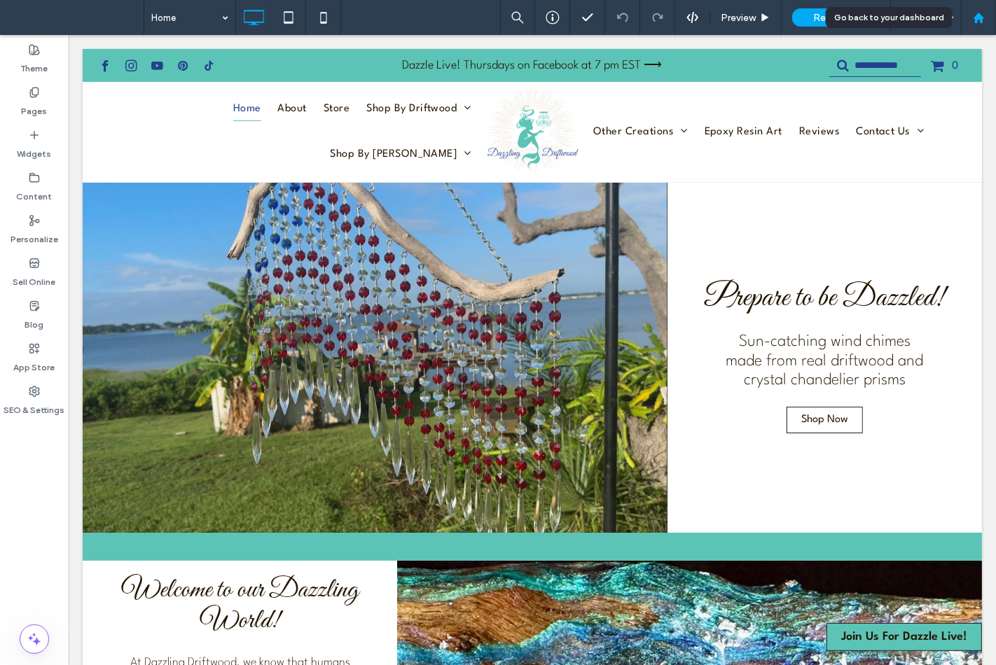
click at [988, 21] on div at bounding box center [979, 18] width 34 height 12
